Goal: Task Accomplishment & Management: Manage account settings

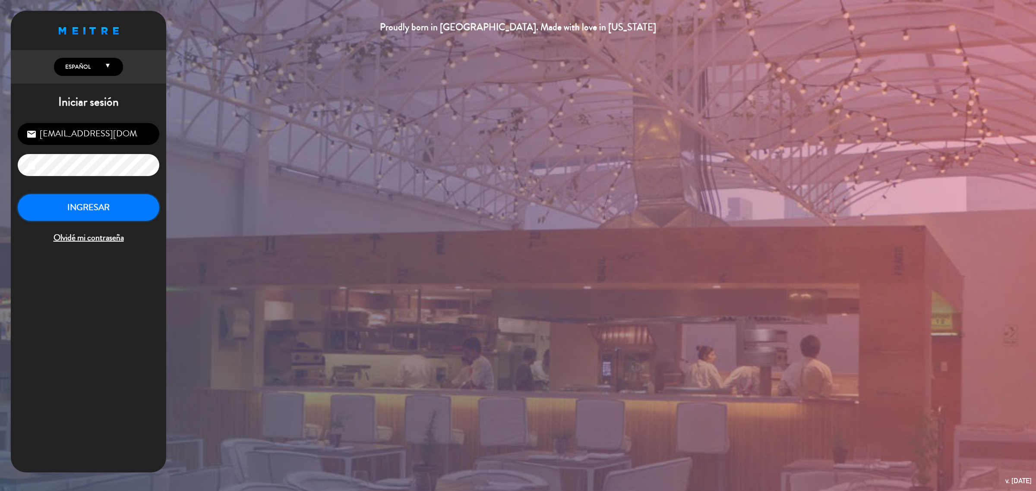
click at [154, 212] on button "INGRESAR" at bounding box center [89, 207] width 142 height 27
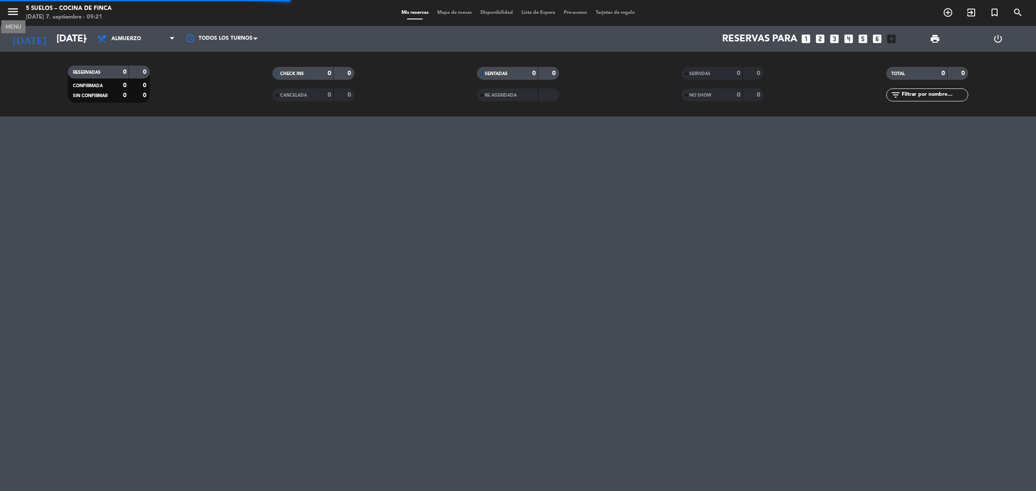
click at [12, 16] on icon "menu" at bounding box center [12, 11] width 13 height 13
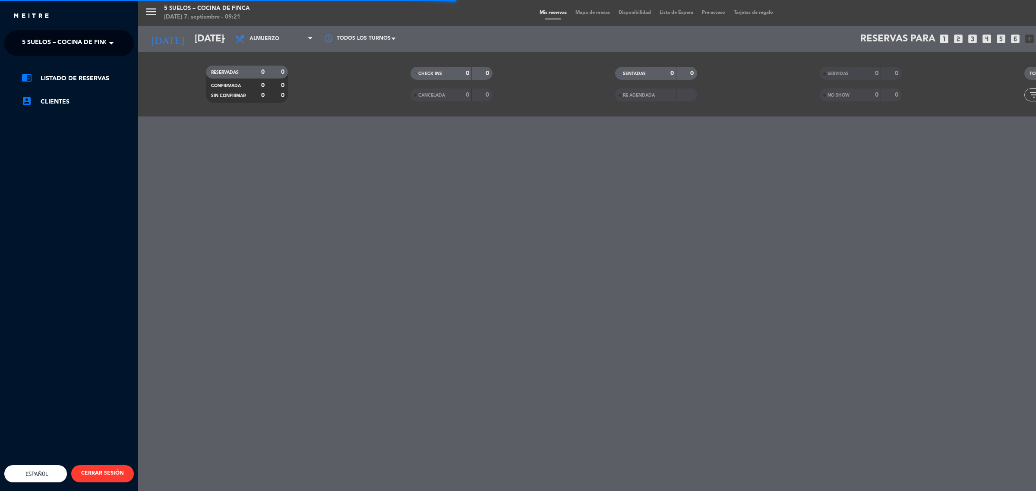
click at [56, 39] on span "5 SUELOS – COCINA DE FINCA" at bounding box center [67, 43] width 91 height 18
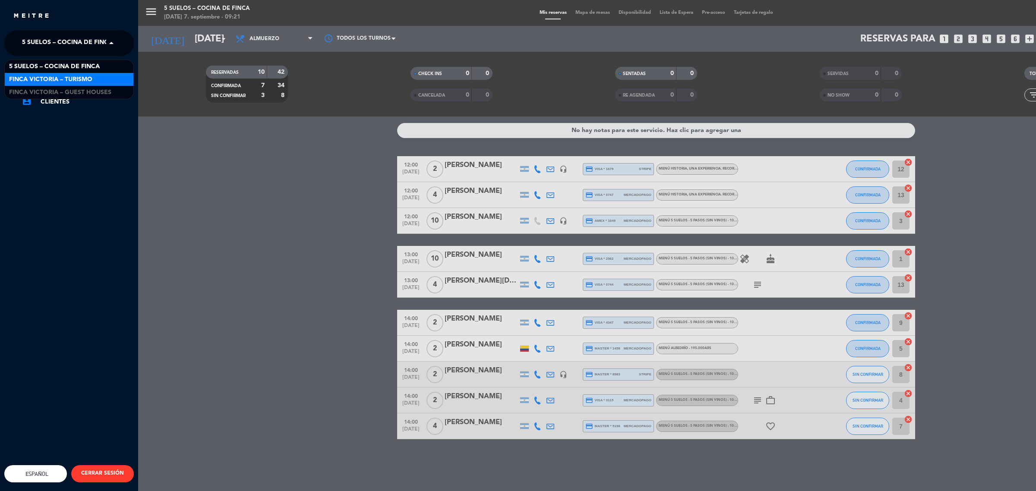
click at [77, 75] on span "FINCA VICTORIA – TURISMO" at bounding box center [50, 80] width 83 height 10
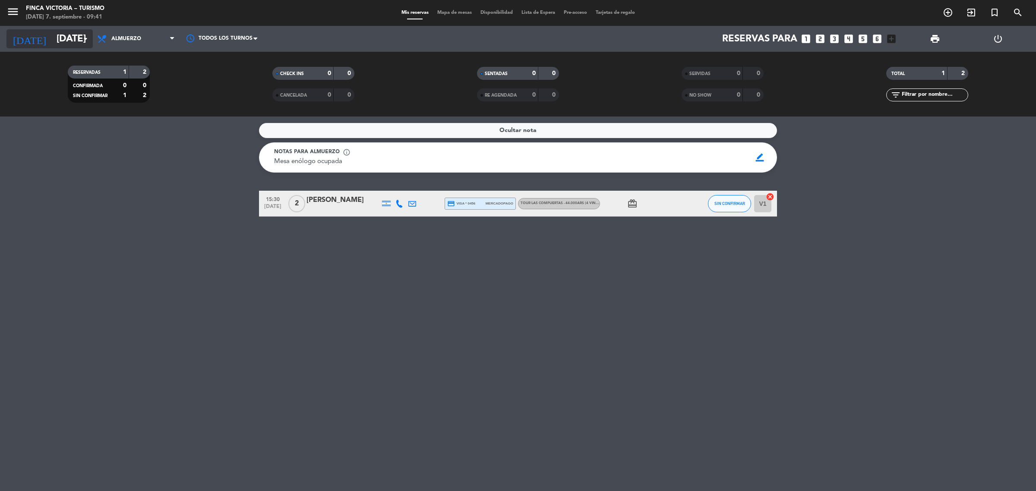
click at [64, 35] on input "[DATE]" at bounding box center [112, 38] width 120 height 19
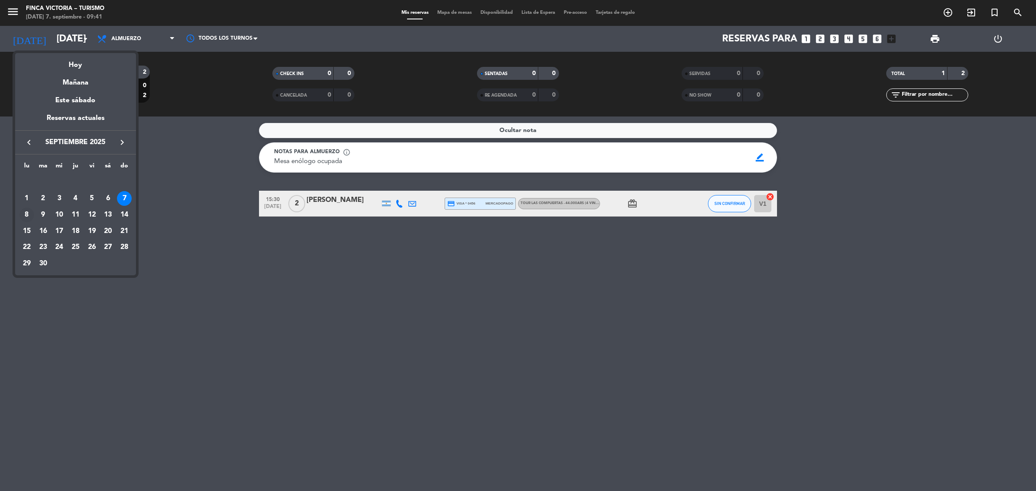
click at [26, 210] on div "8" at bounding box center [26, 215] width 15 height 15
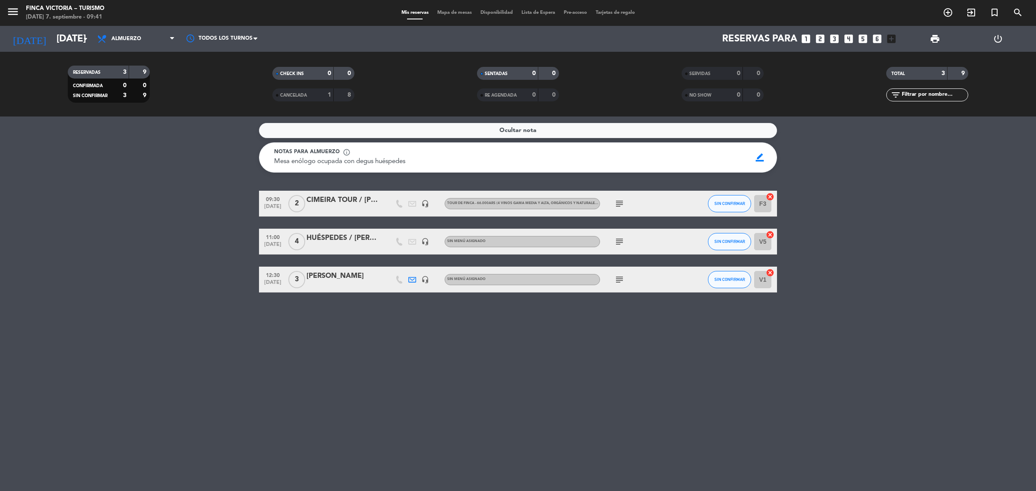
click at [16, 212] on bookings-row "09:30 [DATE] 2 CIMEIRA TOUR / [PERSON_NAME] headset_mic TOUR DE FINCA - 66.000A…" at bounding box center [518, 242] width 1036 height 102
click at [52, 35] on input "[DATE]" at bounding box center [112, 38] width 120 height 19
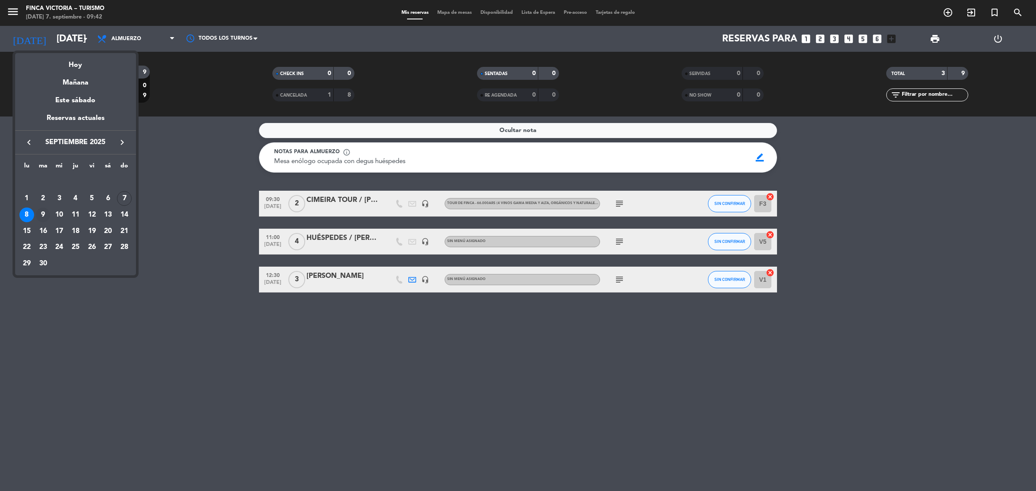
click at [44, 212] on div "9" at bounding box center [43, 215] width 15 height 15
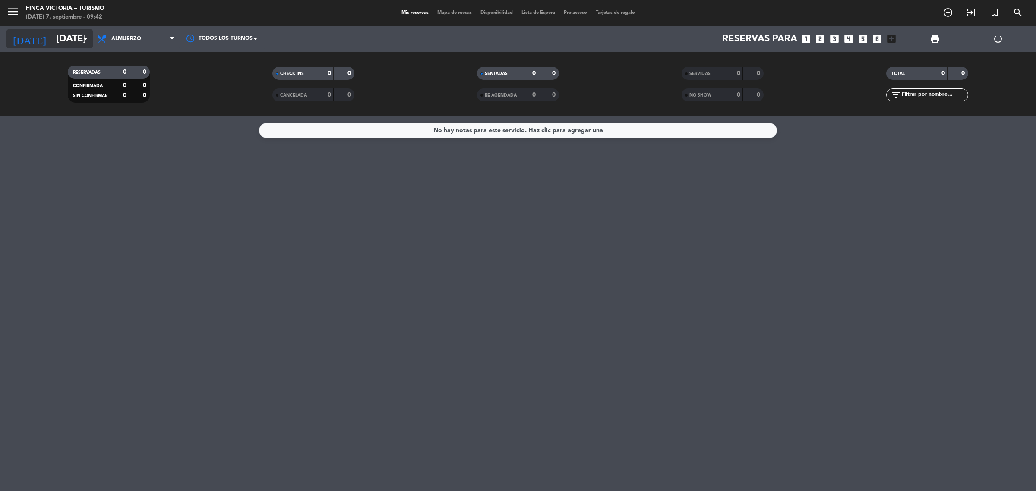
click at [60, 46] on input "[DATE]" at bounding box center [112, 38] width 120 height 19
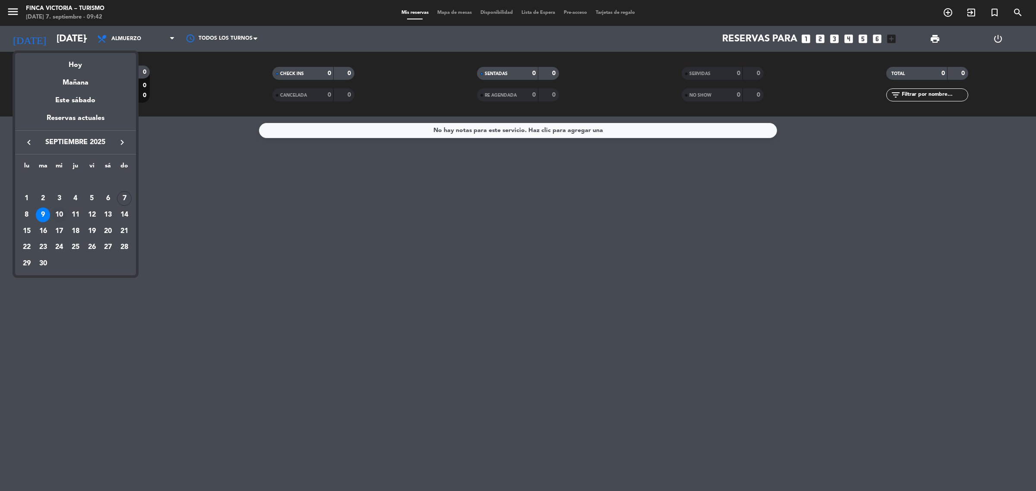
click at [57, 218] on div "10" at bounding box center [59, 215] width 15 height 15
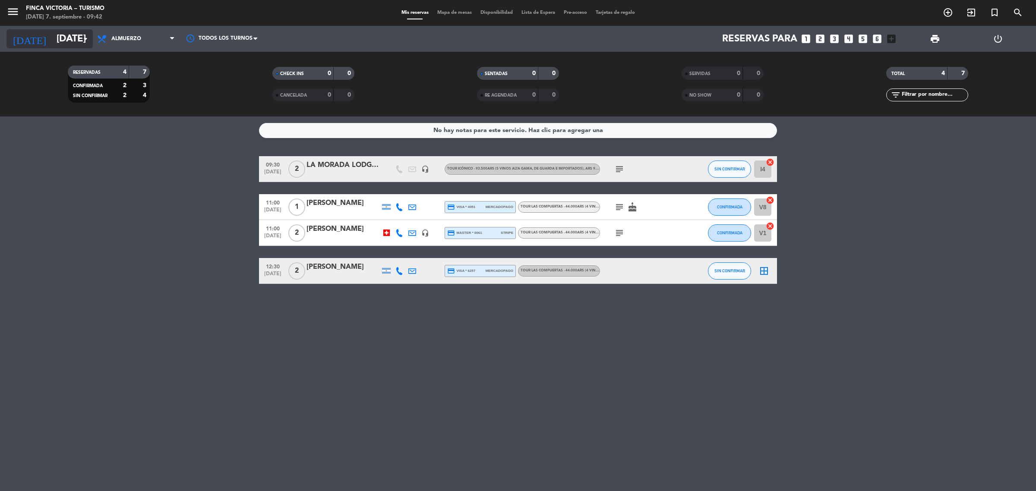
click at [52, 47] on input "[DATE]" at bounding box center [112, 38] width 120 height 19
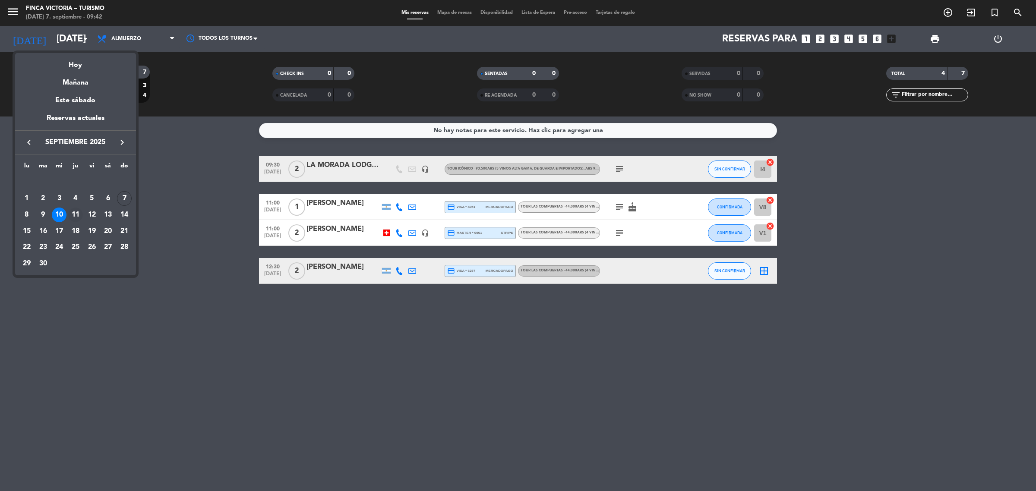
click at [73, 218] on div "11" at bounding box center [75, 215] width 15 height 15
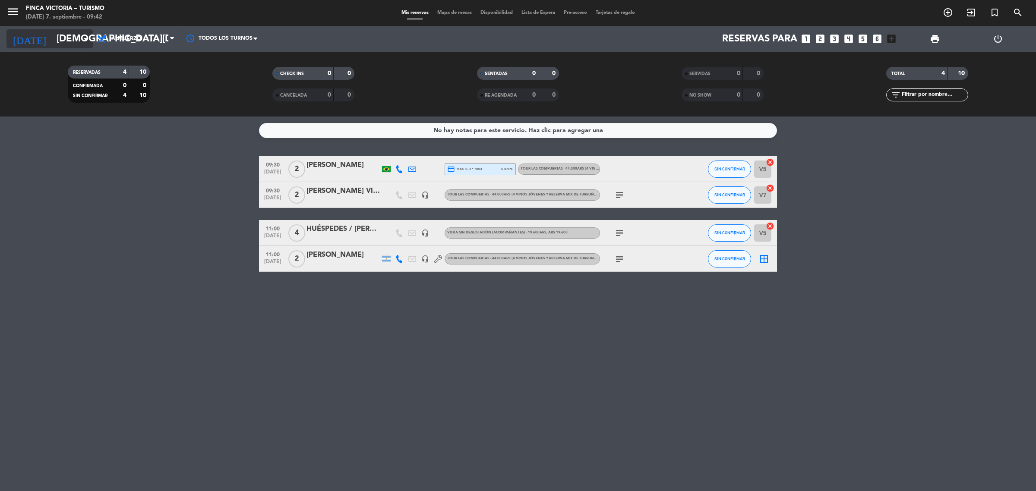
click at [59, 36] on input "[DEMOGRAPHIC_DATA][DATE]" at bounding box center [112, 38] width 120 height 19
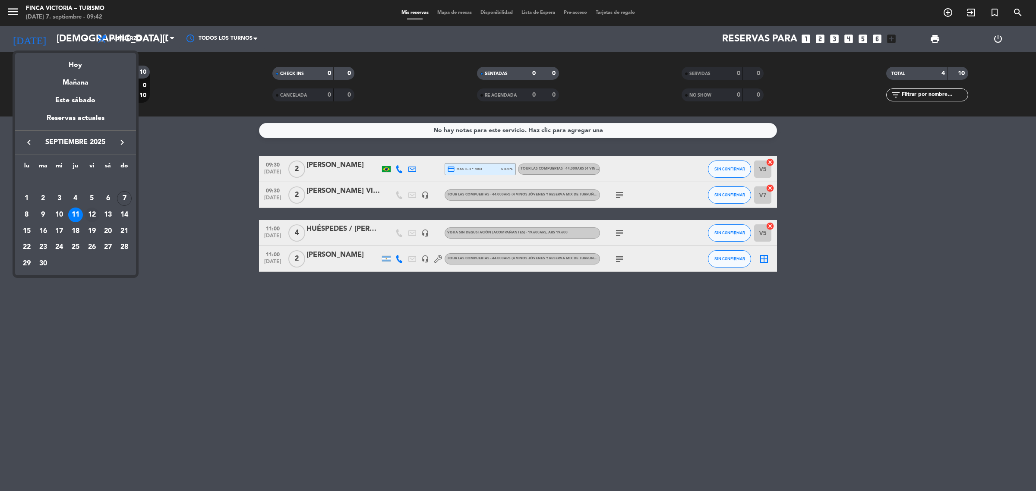
click at [89, 211] on div "12" at bounding box center [92, 215] width 15 height 15
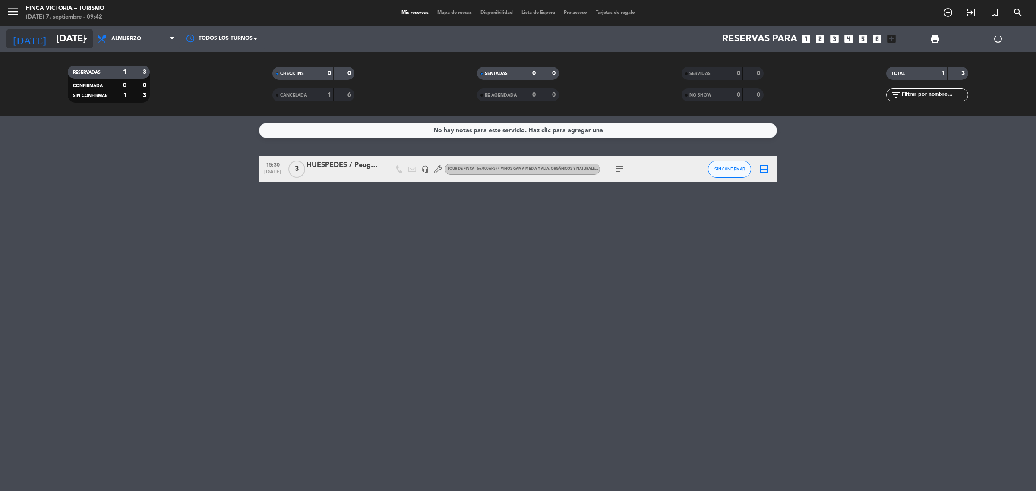
click at [52, 46] on input "[DATE]" at bounding box center [112, 38] width 120 height 19
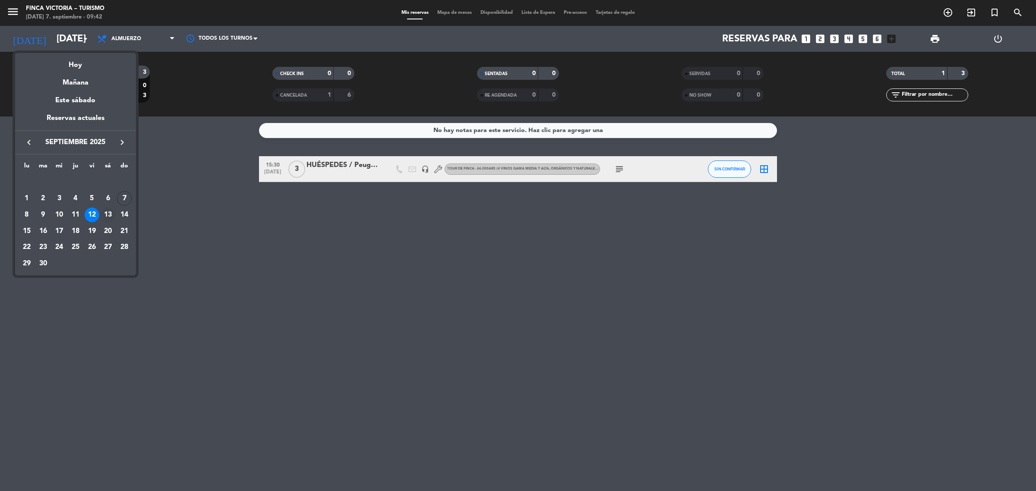
click at [108, 218] on div "13" at bounding box center [108, 215] width 15 height 15
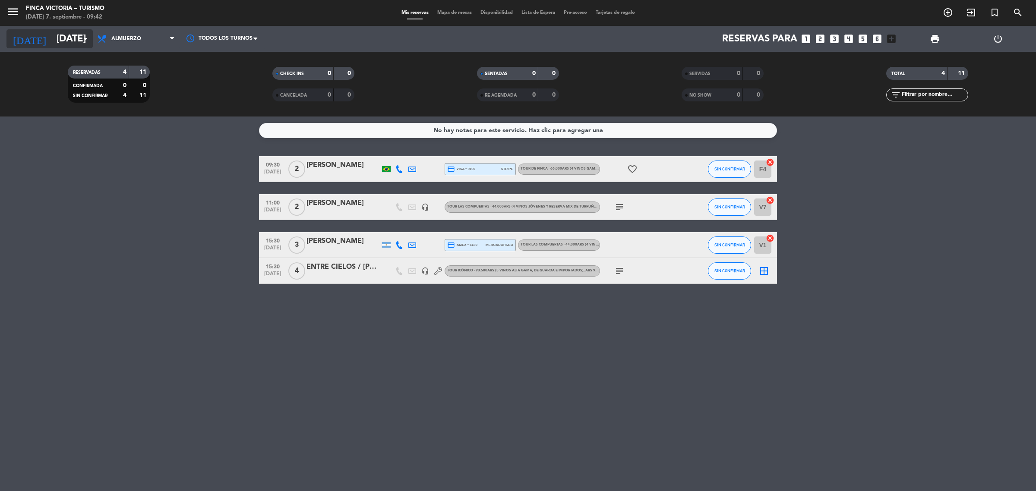
click at [55, 34] on input "[DATE]" at bounding box center [112, 38] width 120 height 19
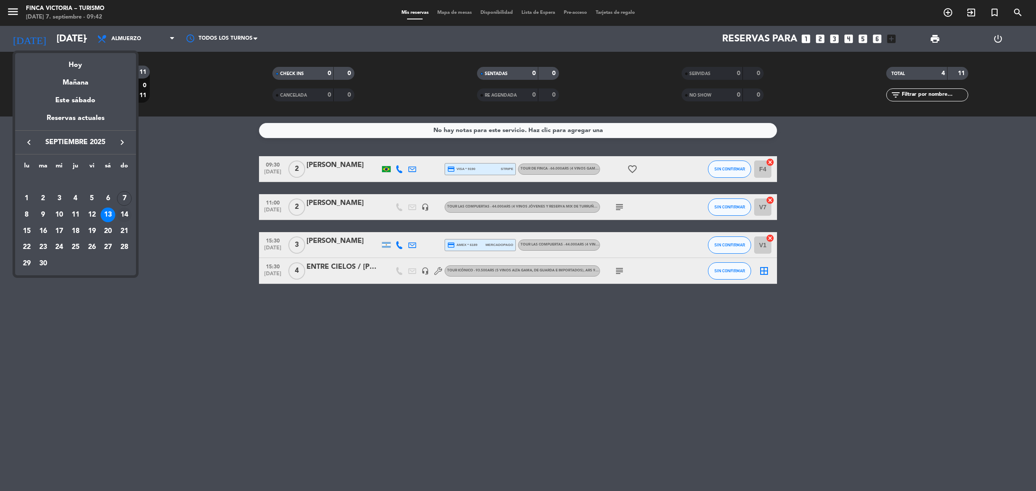
click at [125, 216] on div "14" at bounding box center [124, 215] width 15 height 15
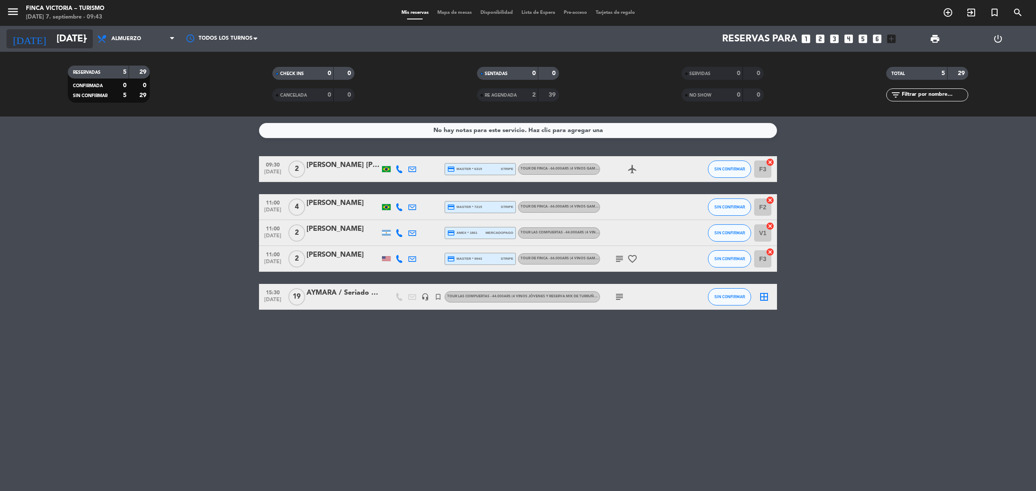
click at [53, 30] on input "[DATE]" at bounding box center [112, 38] width 120 height 19
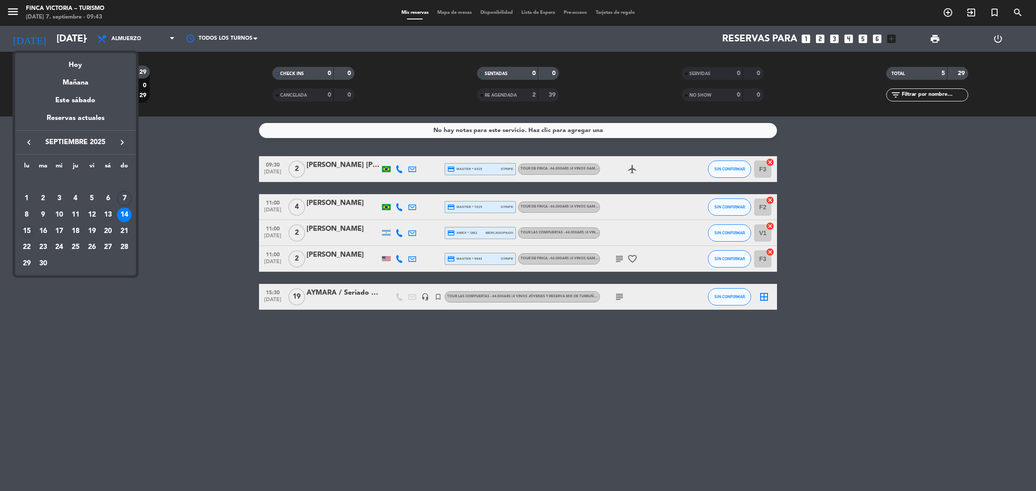
click at [28, 232] on div "15" at bounding box center [26, 231] width 15 height 15
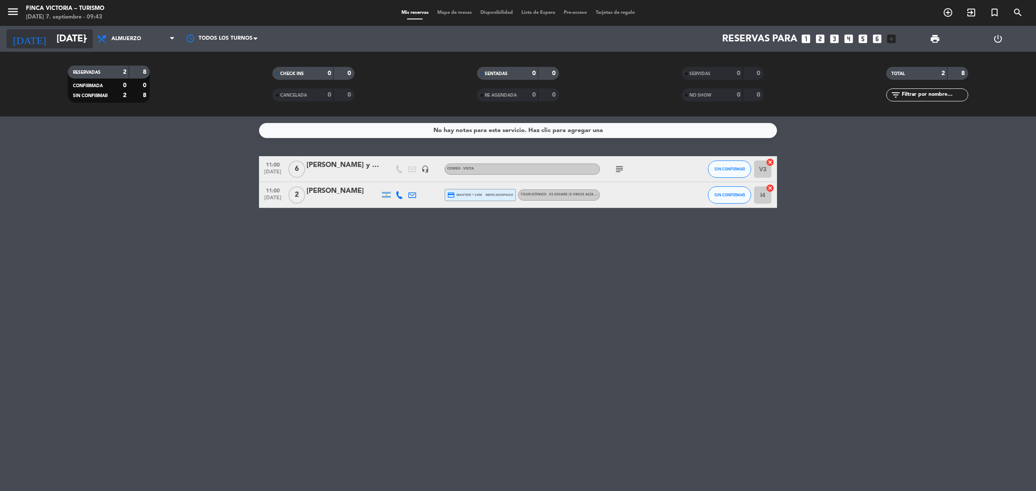
click at [25, 39] on icon "[DATE]" at bounding box center [29, 38] width 46 height 19
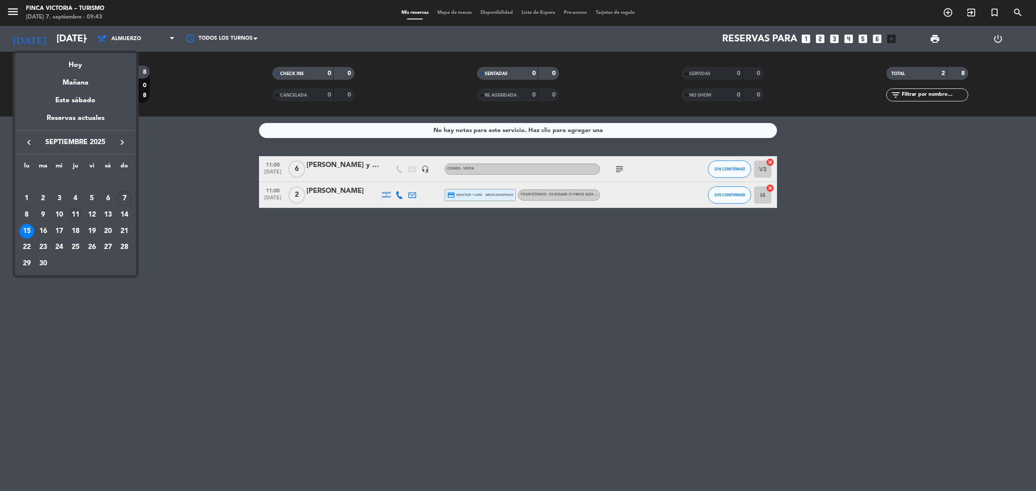
click at [74, 216] on div "11" at bounding box center [75, 215] width 15 height 15
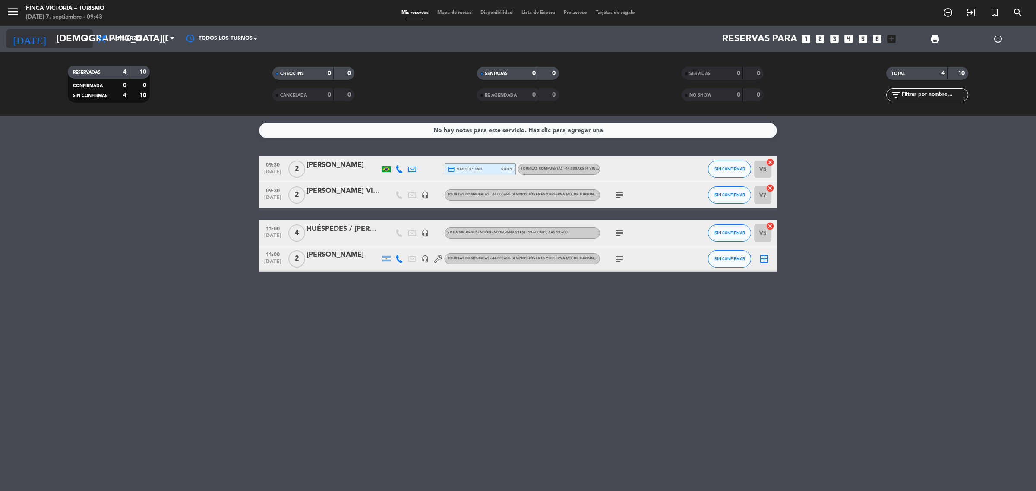
click at [52, 46] on input "[DEMOGRAPHIC_DATA][DATE]" at bounding box center [112, 38] width 120 height 19
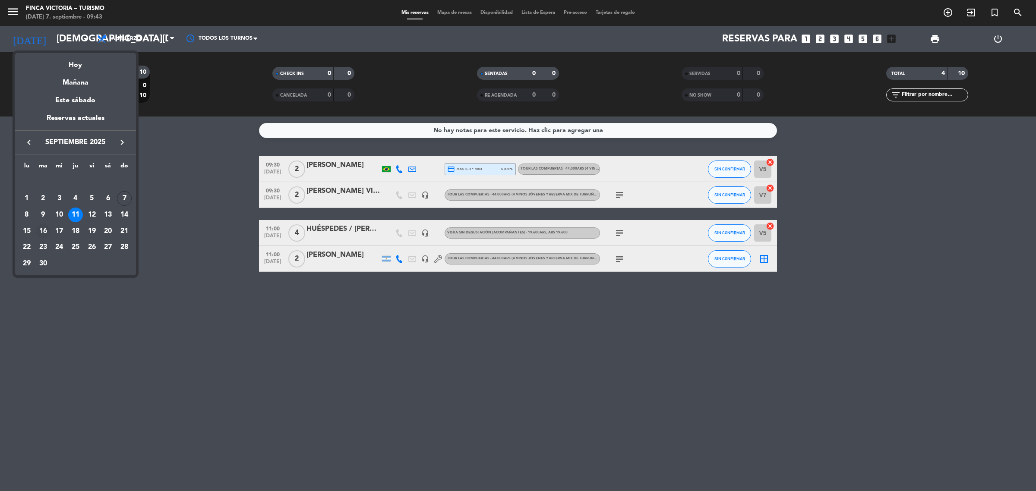
click at [43, 232] on div "16" at bounding box center [43, 231] width 15 height 15
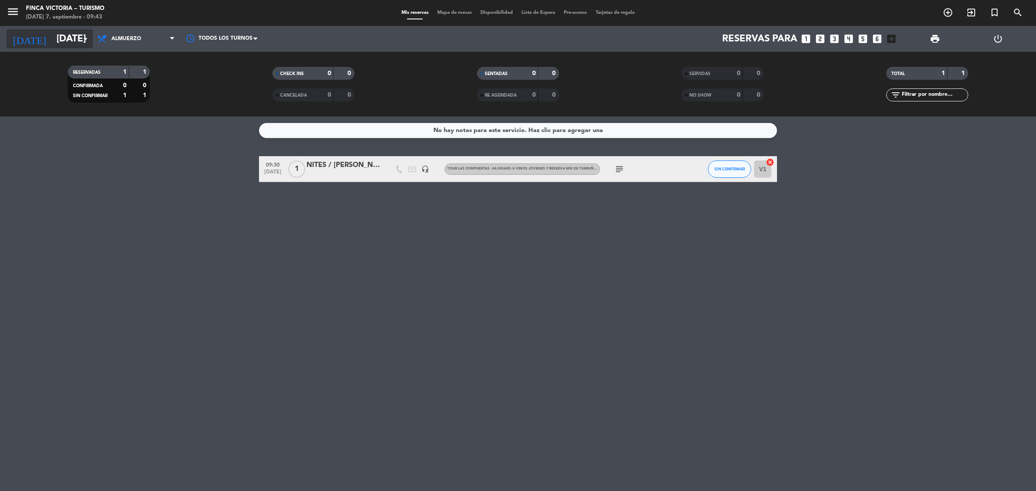
click at [52, 30] on input "[DATE]" at bounding box center [112, 38] width 120 height 19
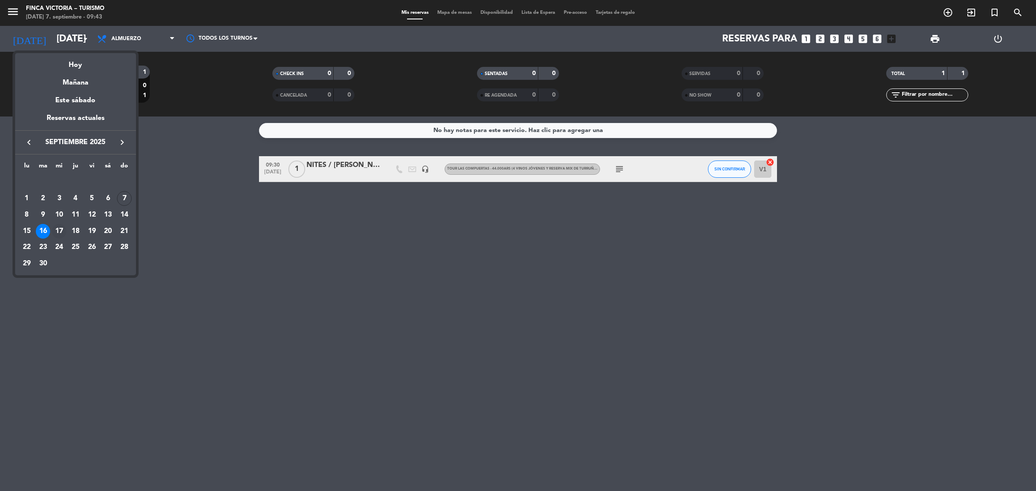
click at [53, 234] on div "17" at bounding box center [59, 231] width 15 height 15
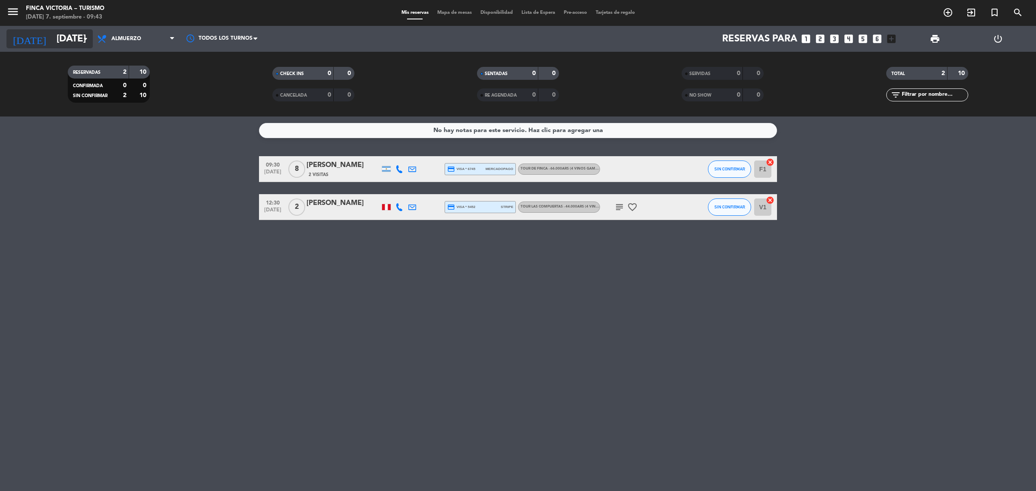
click at [59, 46] on input "[DATE]" at bounding box center [112, 38] width 120 height 19
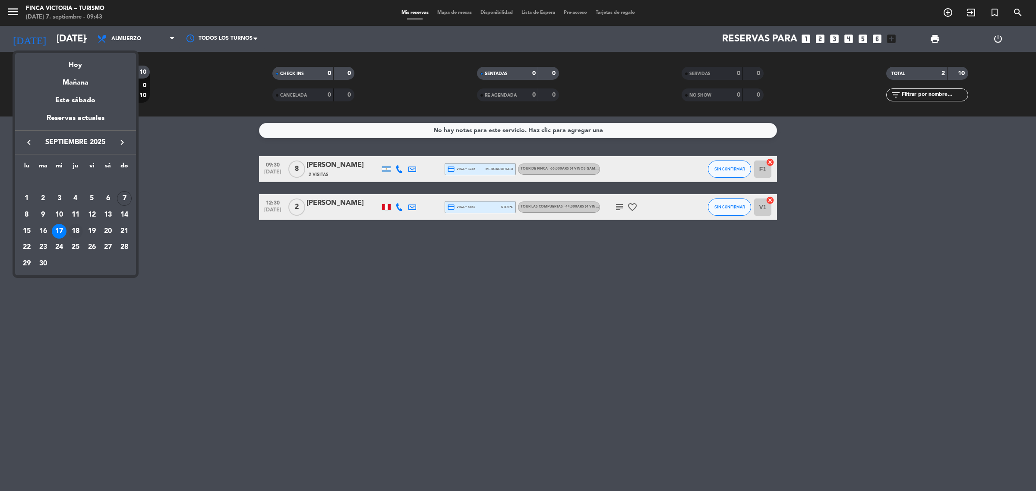
click at [78, 232] on div "18" at bounding box center [75, 231] width 15 height 15
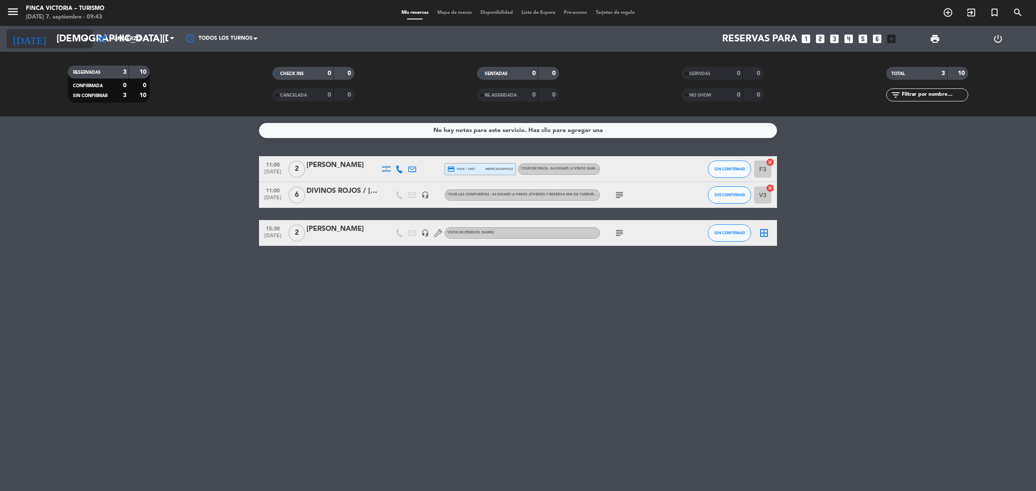
click at [55, 44] on input "[DEMOGRAPHIC_DATA][DATE]" at bounding box center [112, 38] width 120 height 19
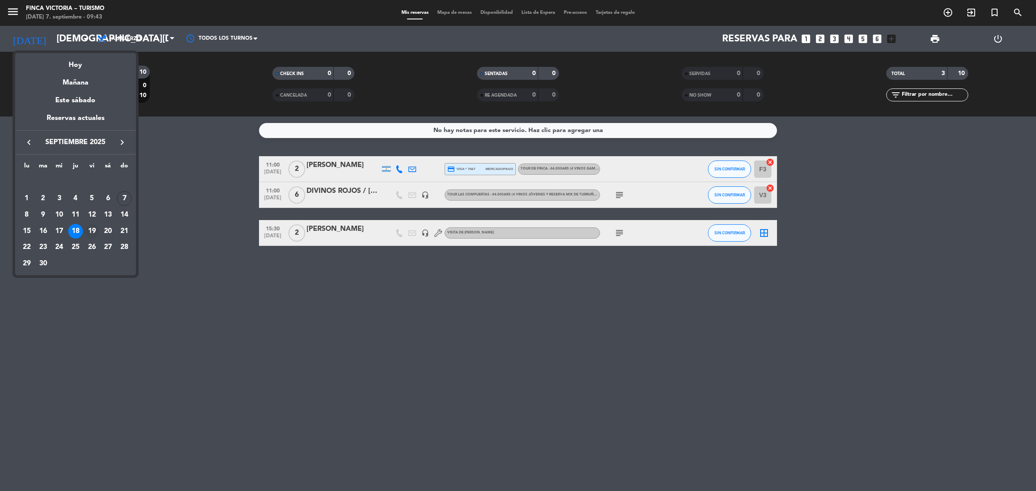
click at [93, 228] on div "19" at bounding box center [92, 231] width 15 height 15
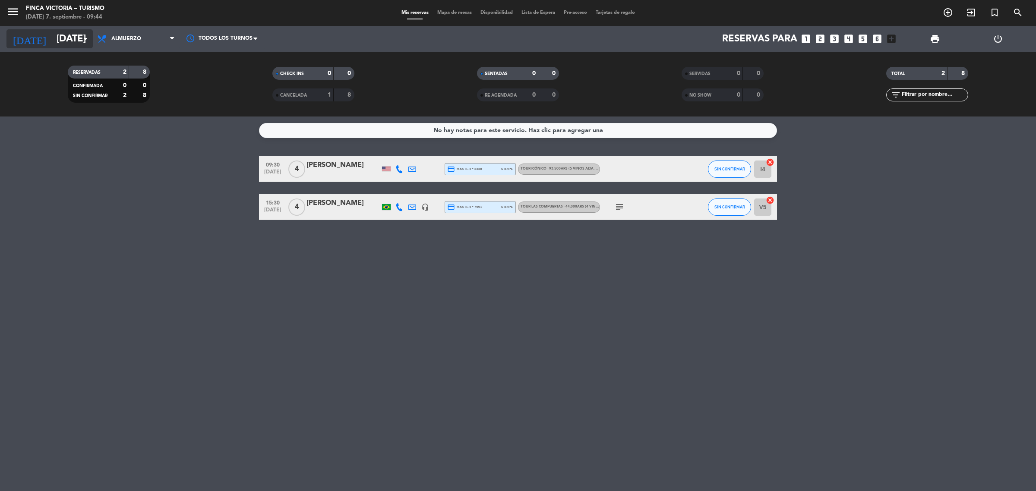
click at [52, 42] on input "[DATE]" at bounding box center [112, 38] width 120 height 19
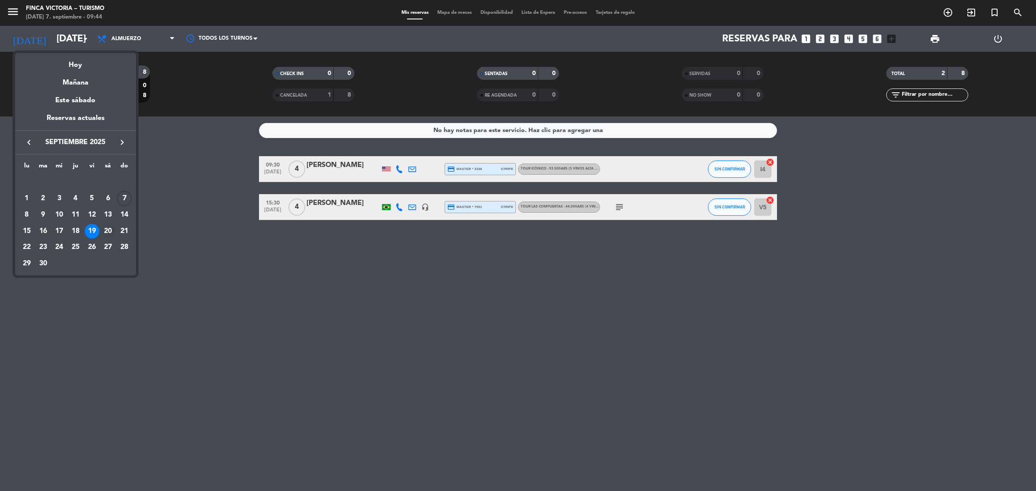
click at [108, 230] on div "20" at bounding box center [108, 231] width 15 height 15
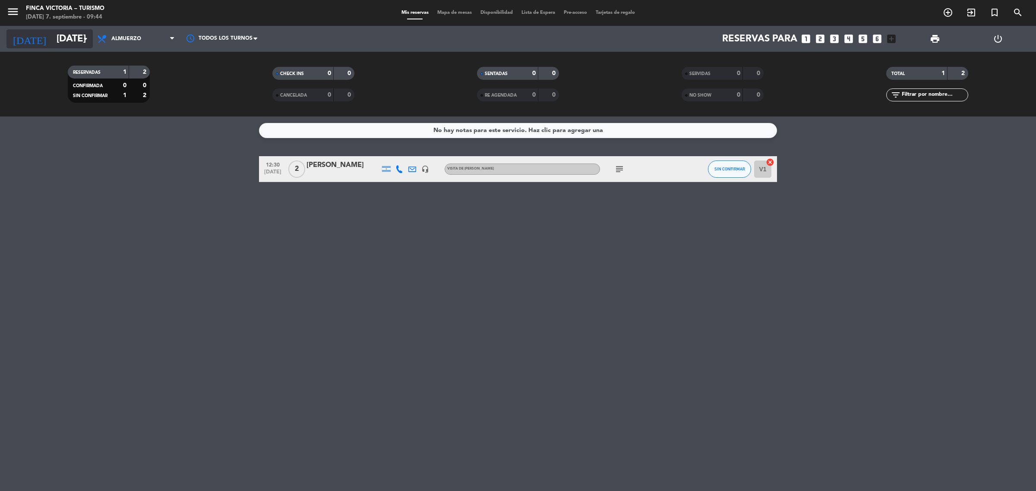
click at [52, 47] on input "[DATE]" at bounding box center [112, 38] width 120 height 19
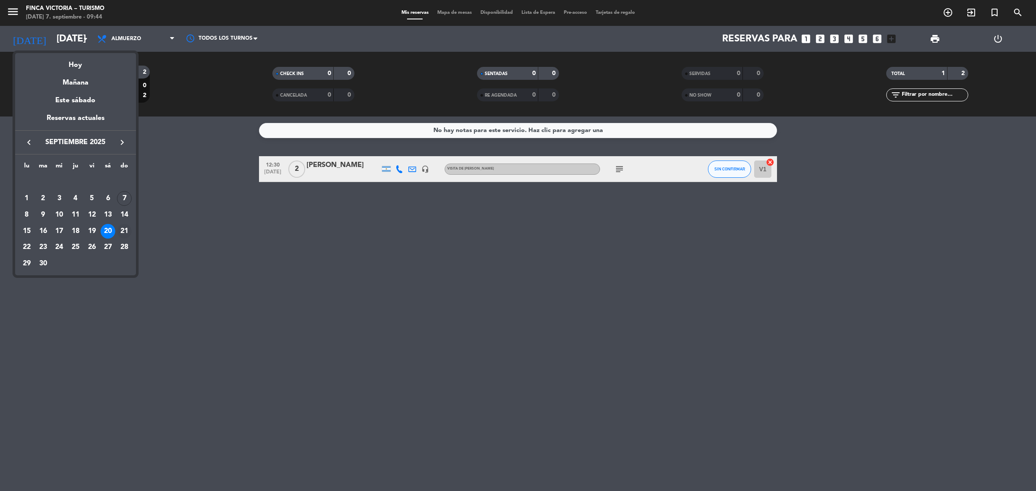
click at [126, 231] on div "21" at bounding box center [124, 231] width 15 height 15
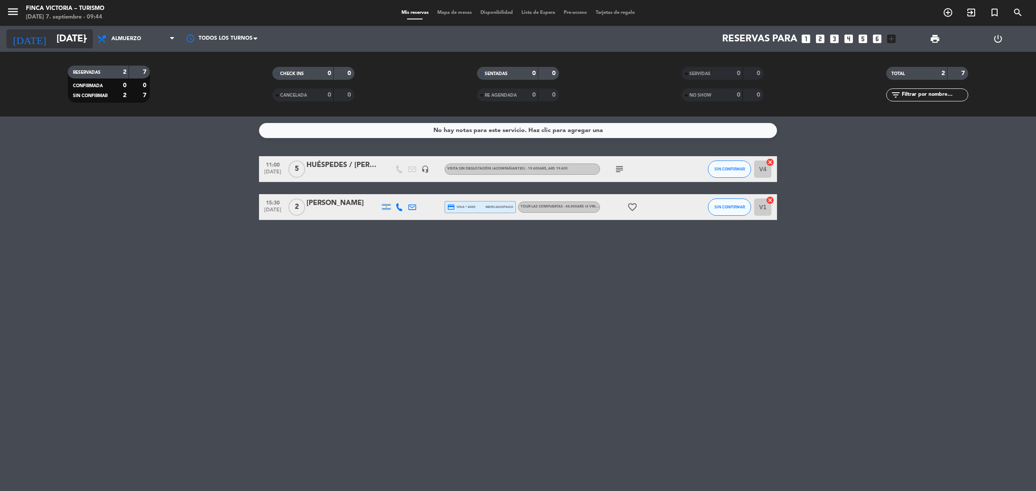
click at [21, 38] on icon "[DATE]" at bounding box center [29, 38] width 46 height 19
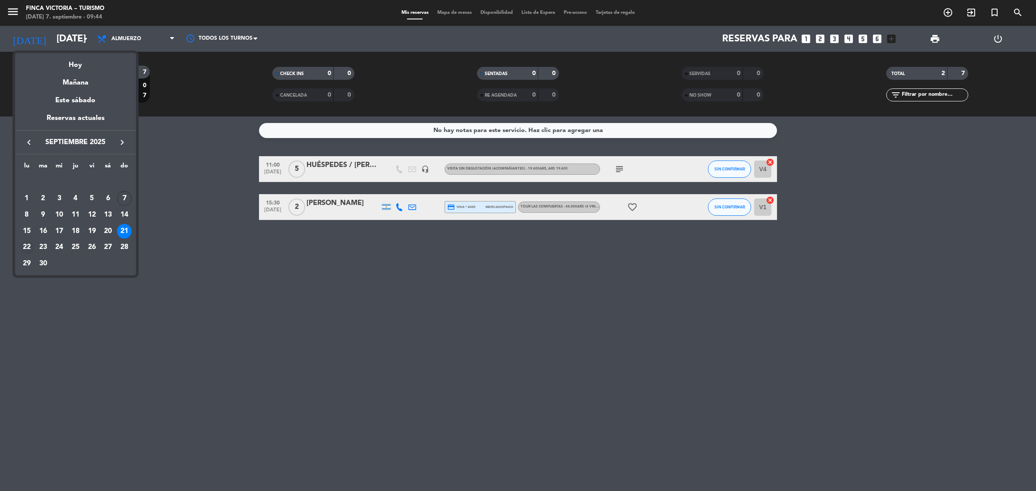
click at [26, 244] on div "22" at bounding box center [26, 247] width 15 height 15
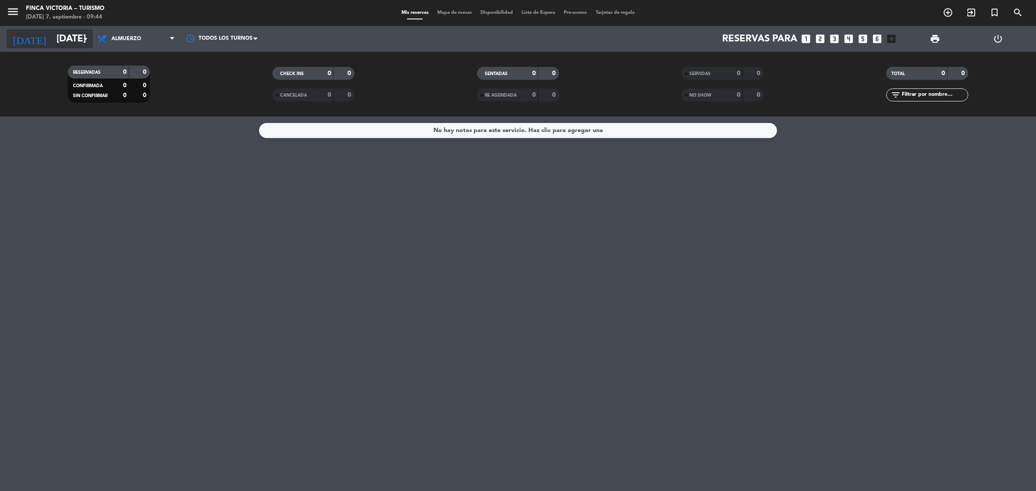
click at [52, 46] on input "[DATE]" at bounding box center [112, 38] width 120 height 19
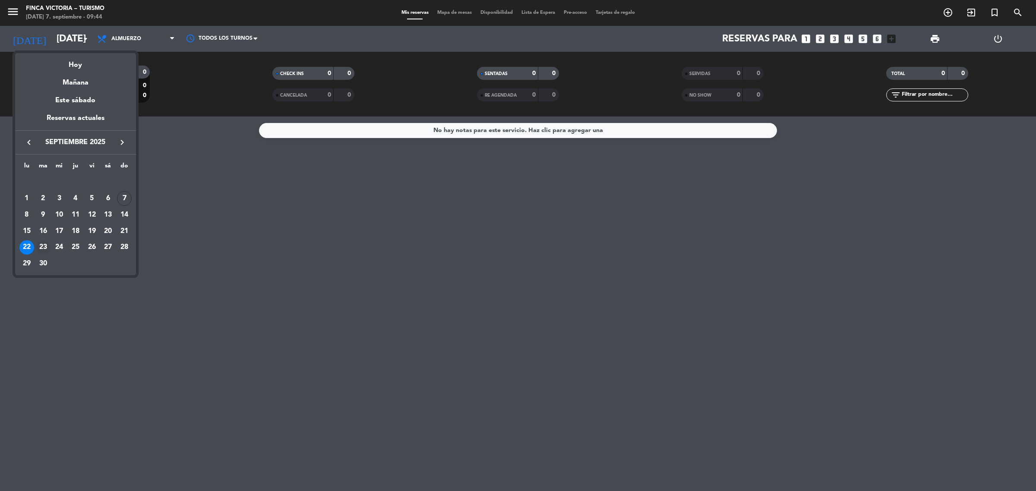
click at [39, 250] on div "23" at bounding box center [43, 247] width 15 height 15
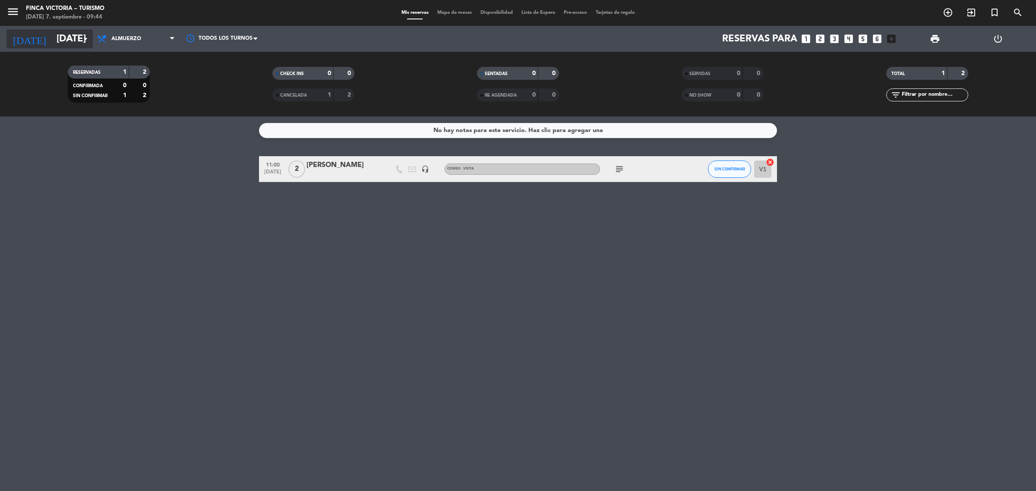
click at [52, 35] on input "[DATE]" at bounding box center [112, 38] width 120 height 19
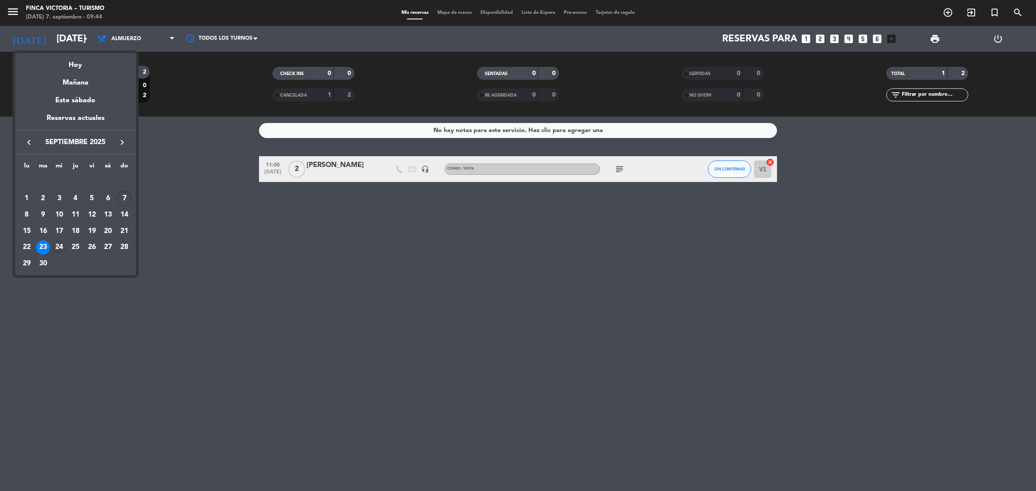
click at [63, 244] on div "24" at bounding box center [59, 247] width 15 height 15
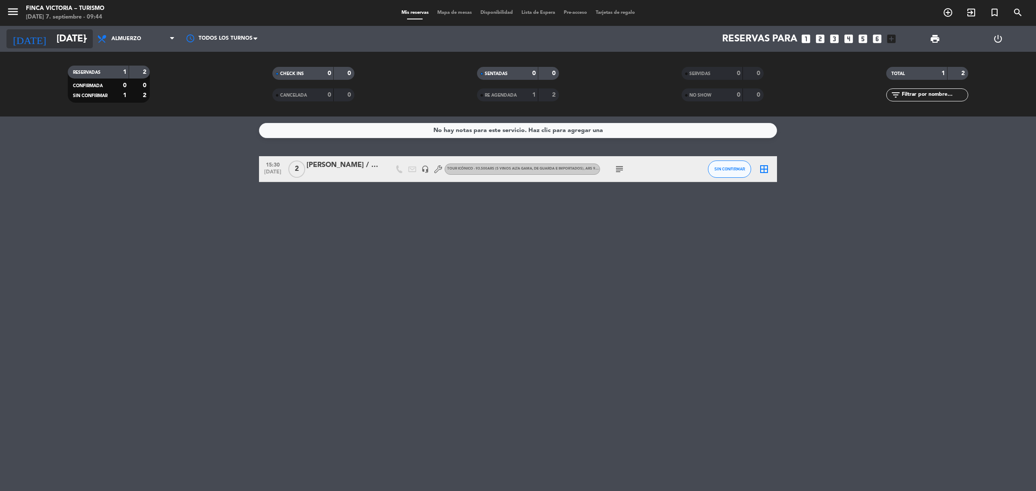
click at [63, 44] on input "[DATE]" at bounding box center [112, 38] width 120 height 19
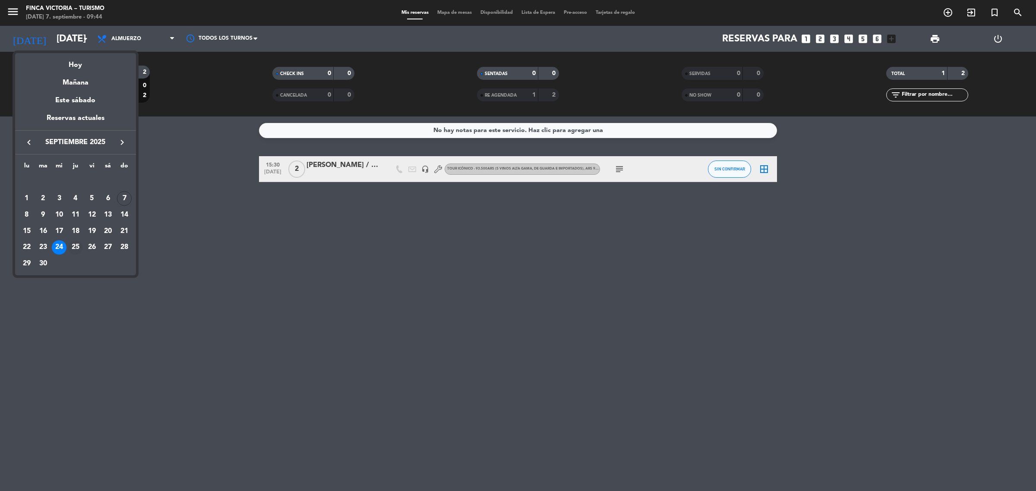
click at [78, 244] on div "25" at bounding box center [75, 247] width 15 height 15
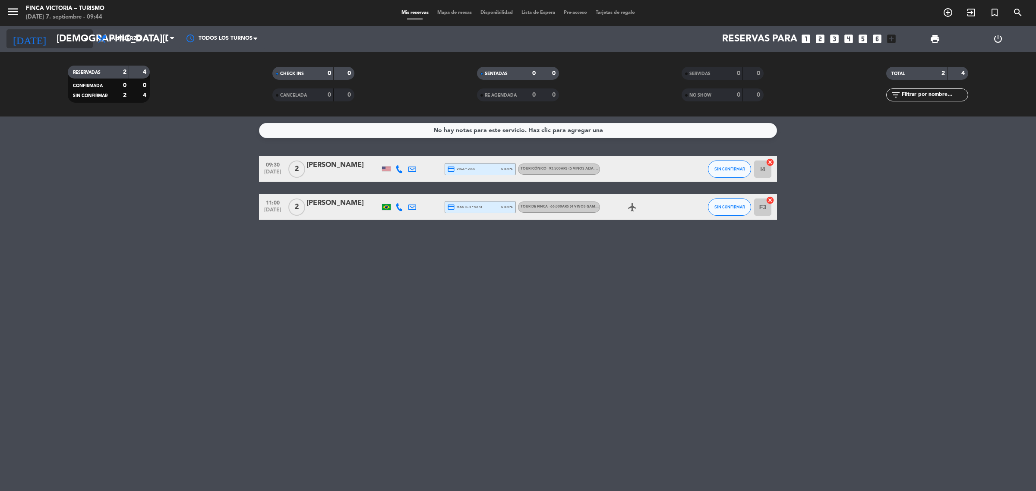
click at [52, 37] on input "[DEMOGRAPHIC_DATA][DATE]" at bounding box center [112, 38] width 120 height 19
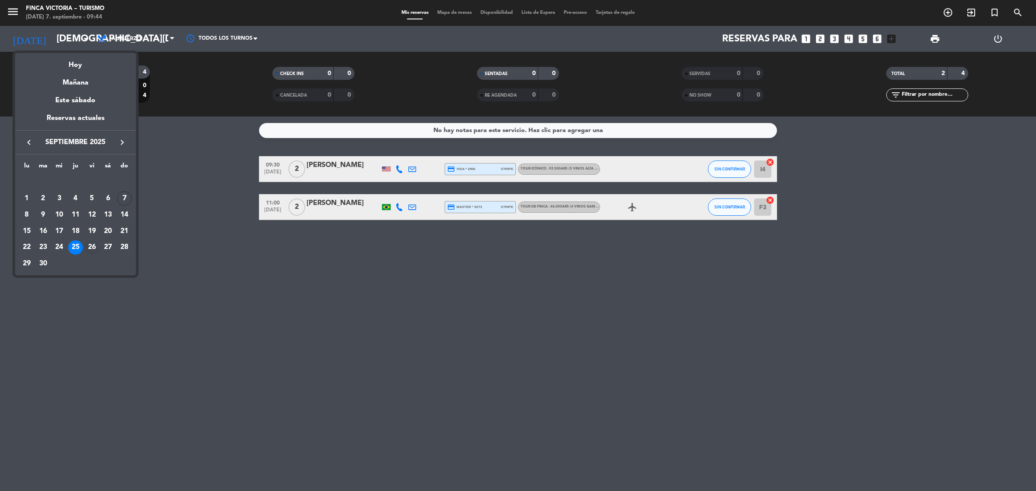
click at [88, 248] on div "26" at bounding box center [92, 247] width 15 height 15
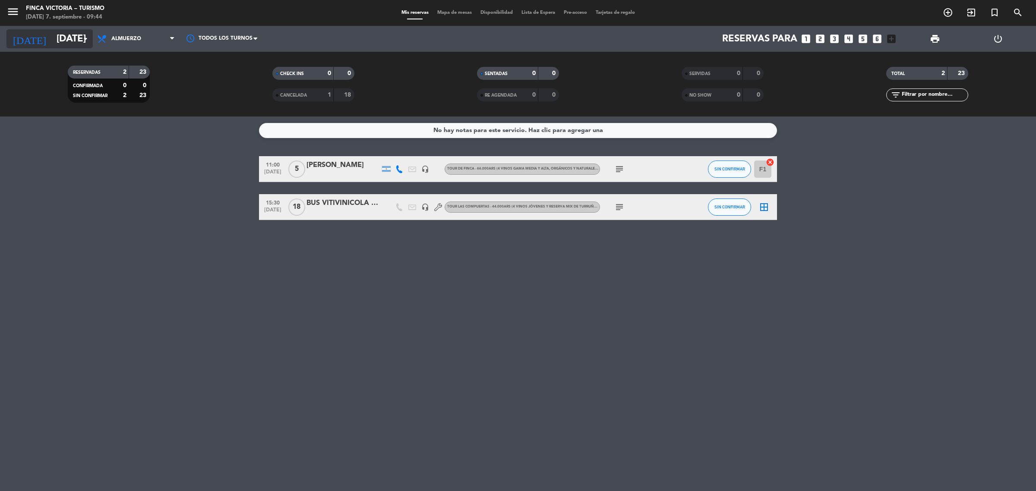
click at [79, 46] on input "[DATE]" at bounding box center [112, 38] width 120 height 19
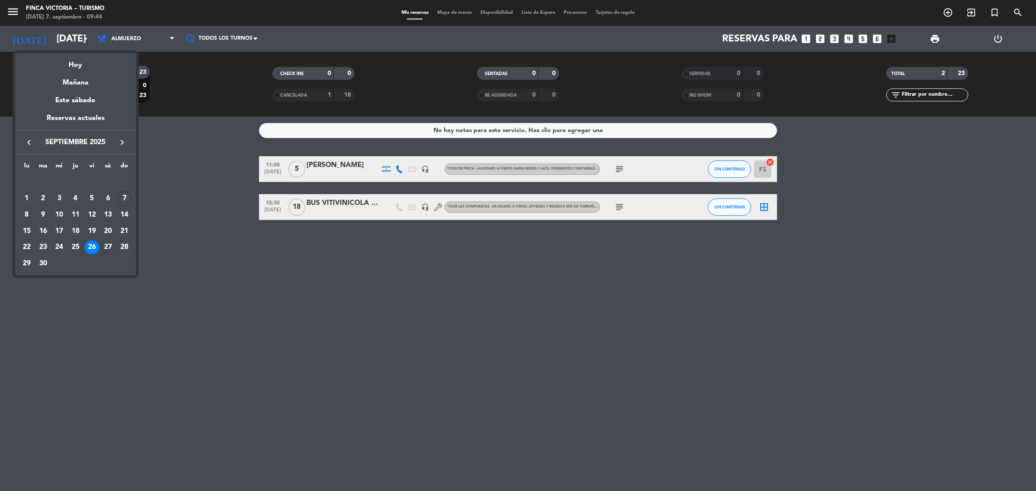
click at [111, 244] on div "27" at bounding box center [108, 247] width 15 height 15
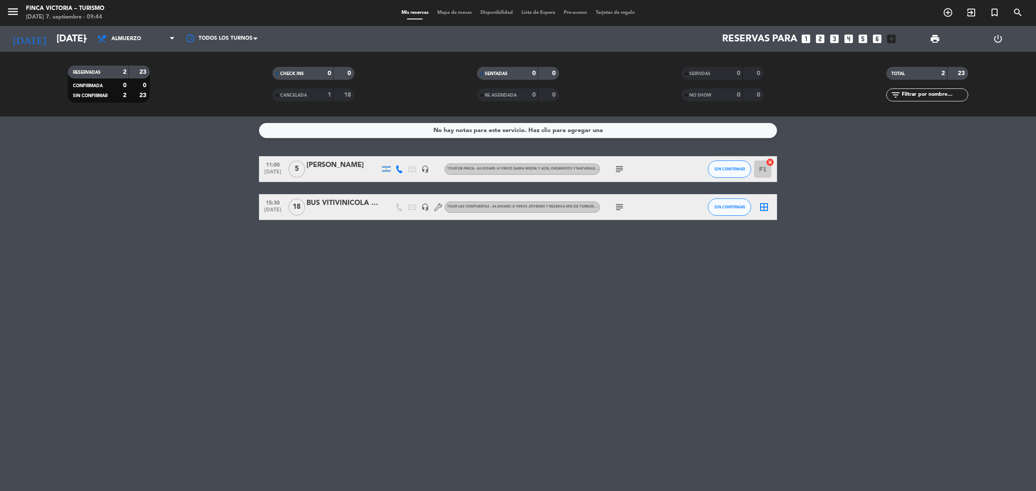
type input "[DATE]"
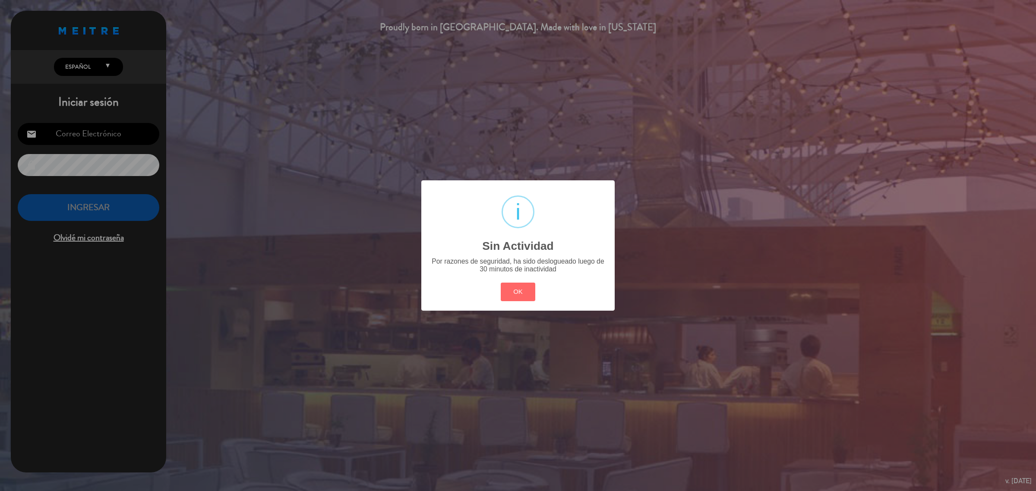
type input "[EMAIL_ADDRESS][DOMAIN_NAME]"
